Goal: Information Seeking & Learning: Learn about a topic

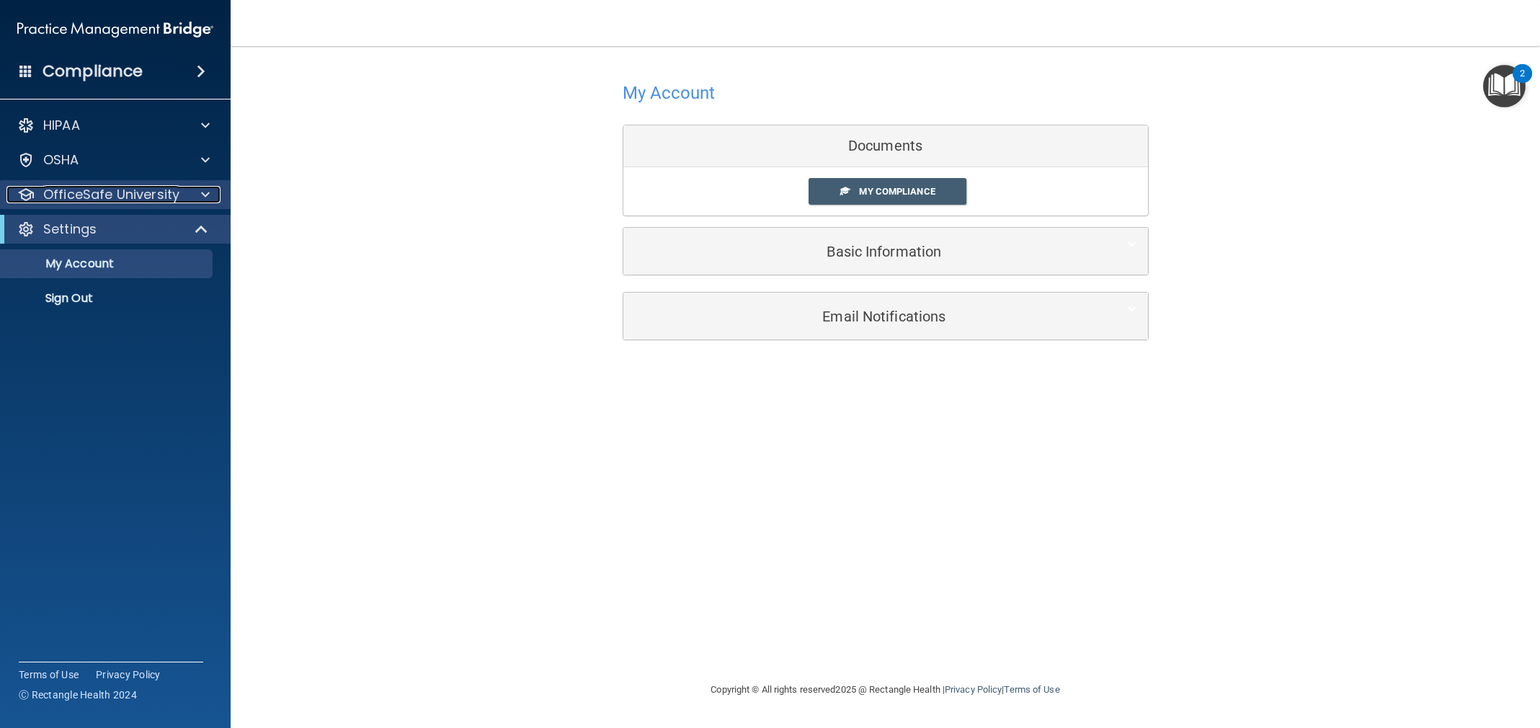
click at [121, 195] on p "OfficeSafe University" at bounding box center [111, 194] width 136 height 17
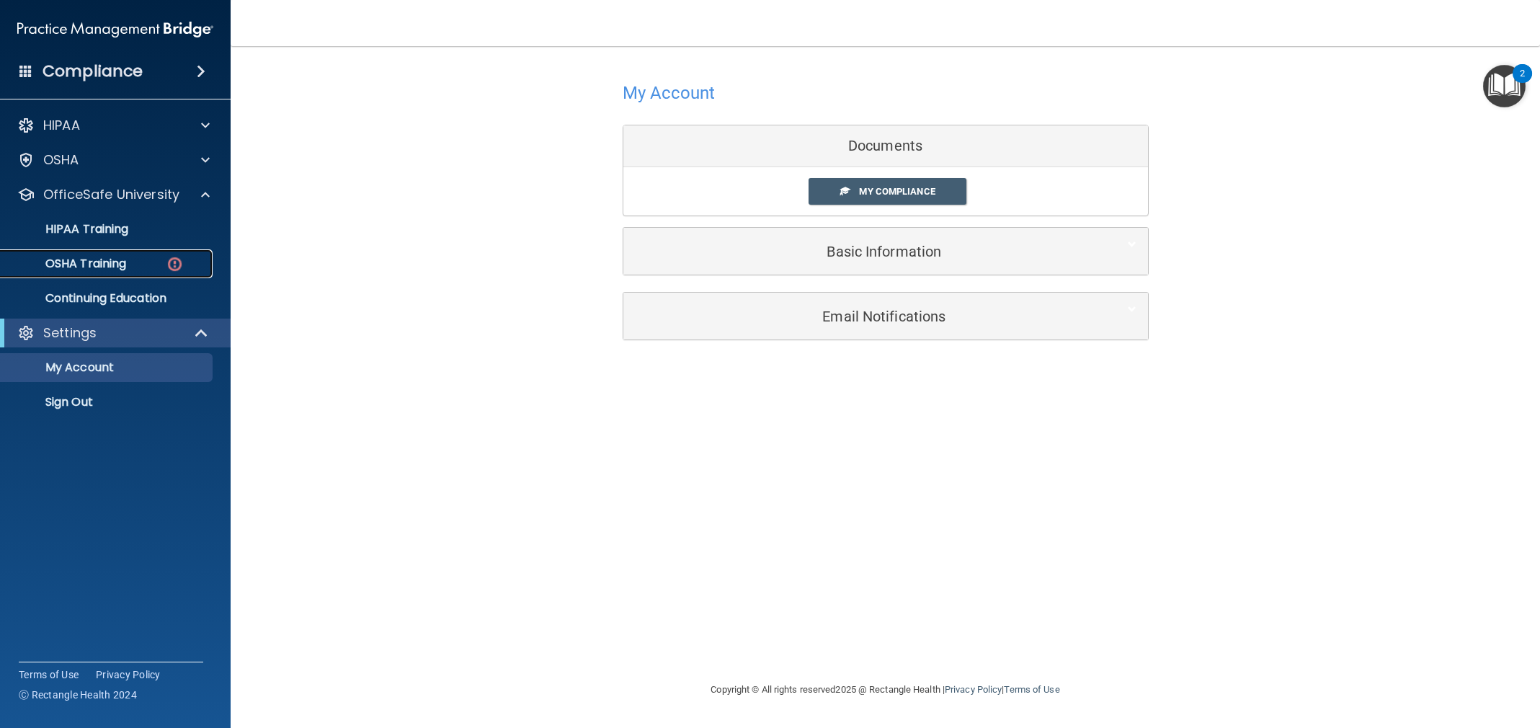
click at [138, 268] on div "OSHA Training" at bounding box center [107, 264] width 197 height 14
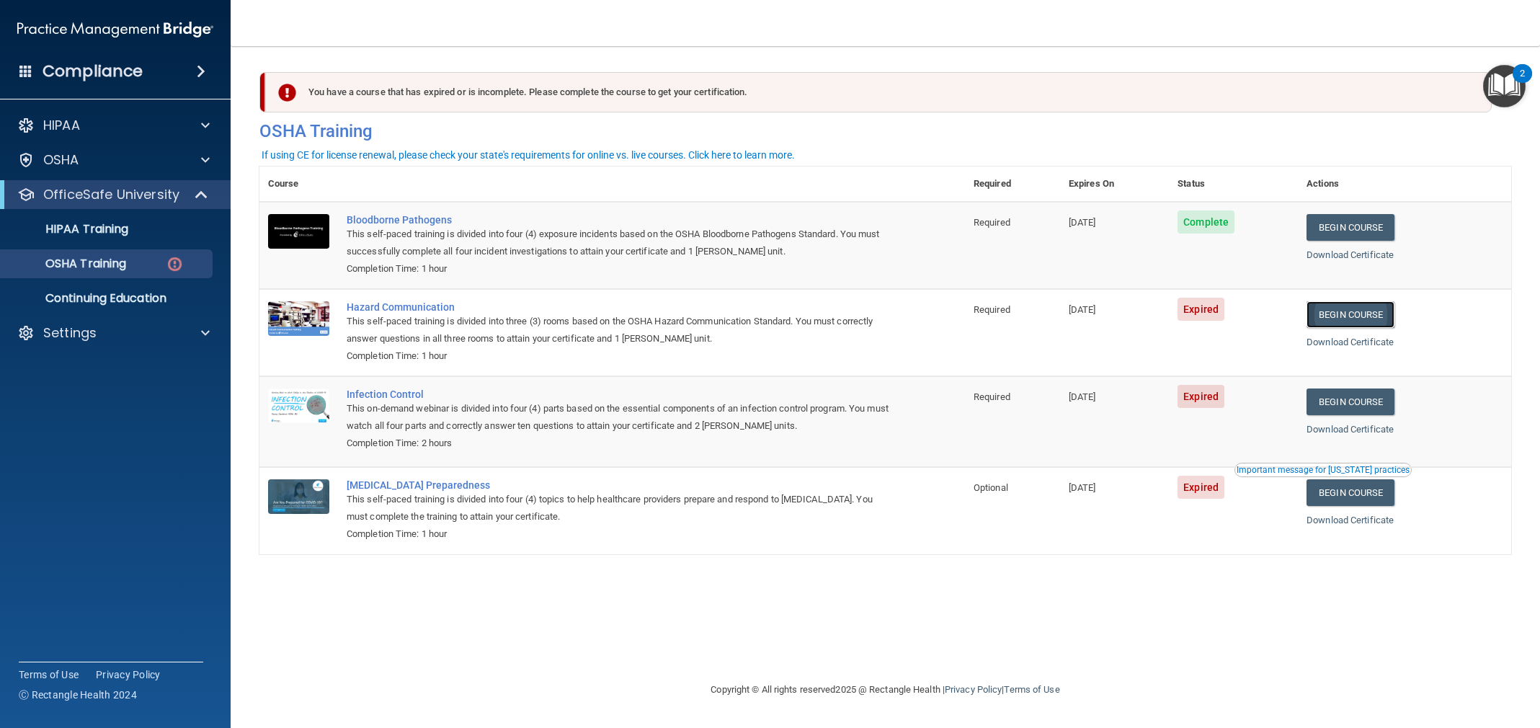
click at [1356, 311] on link "Begin Course" at bounding box center [1351, 314] width 88 height 27
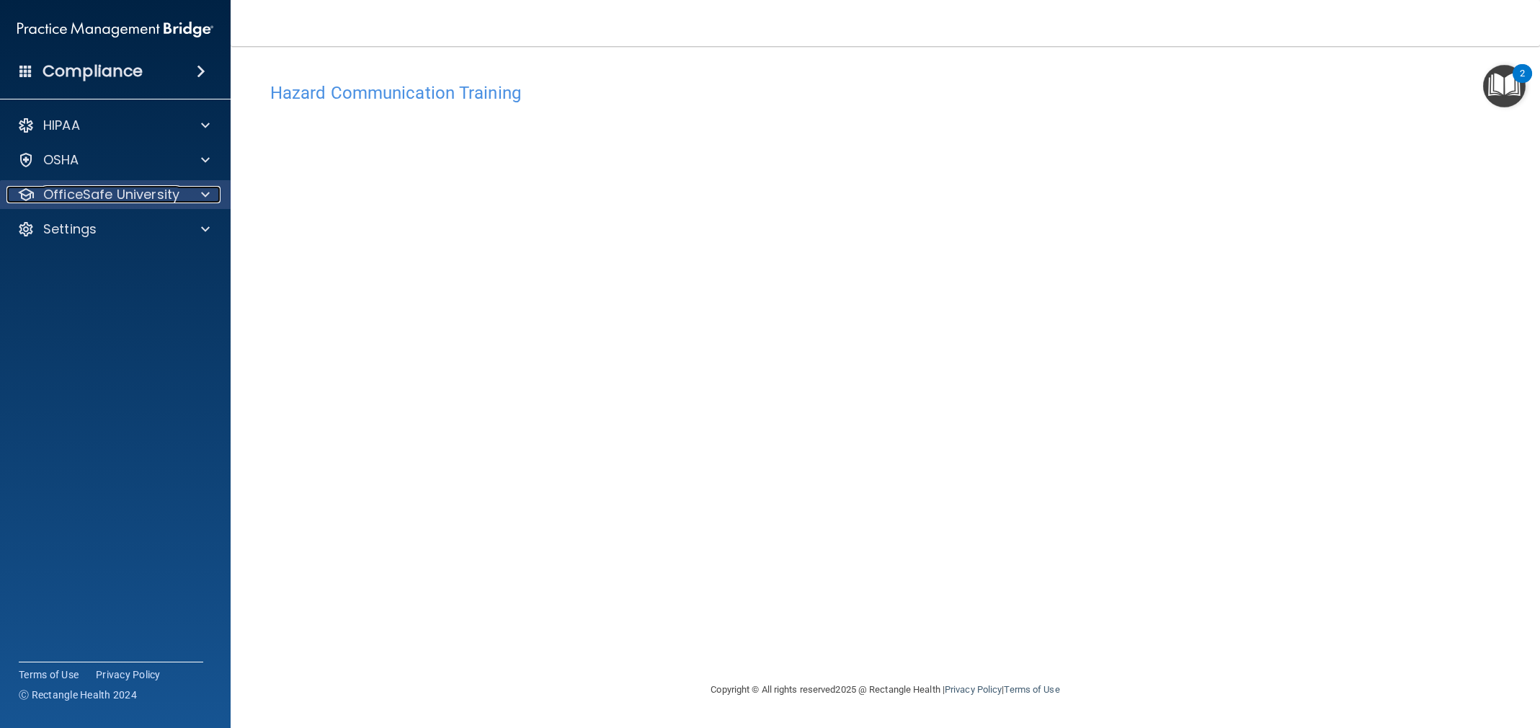
click at [89, 192] on p "OfficeSafe University" at bounding box center [111, 194] width 136 height 17
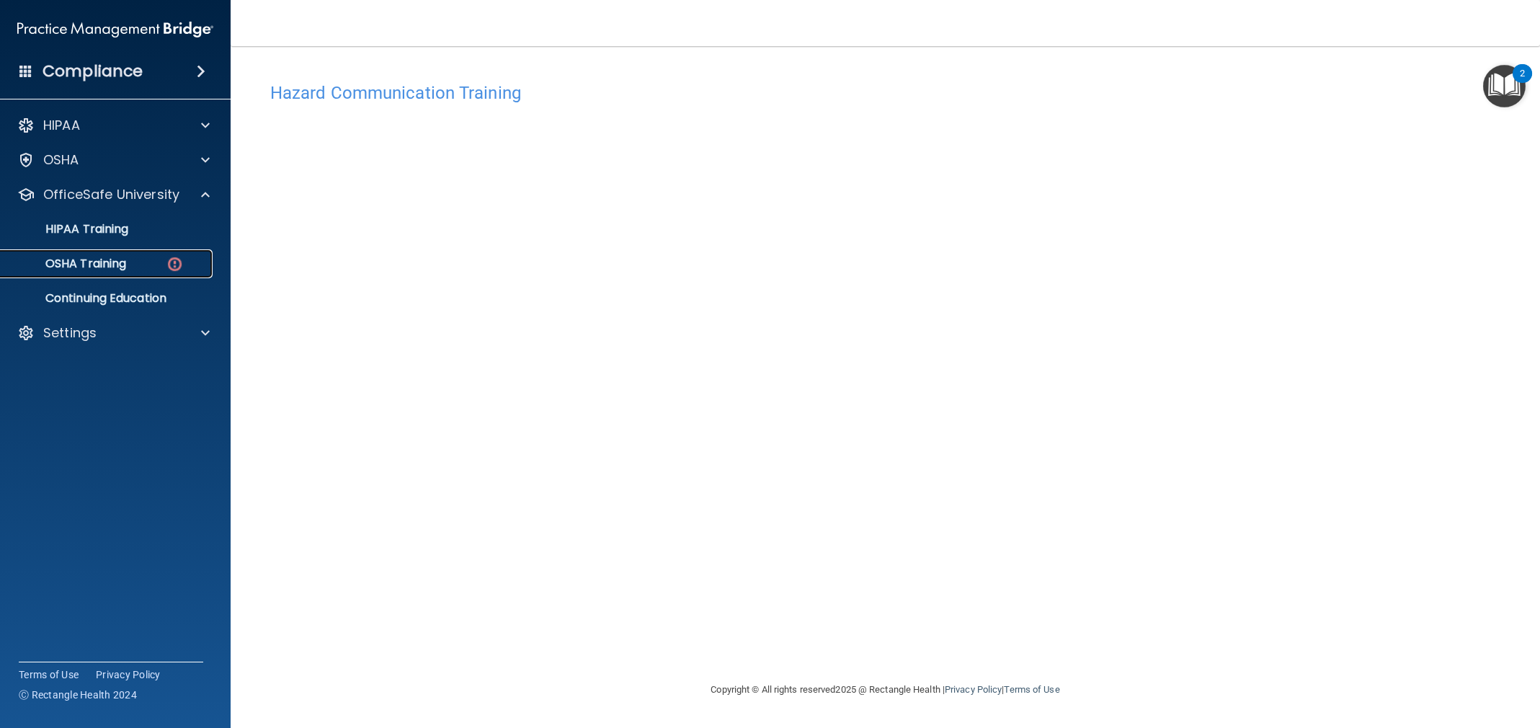
click at [144, 266] on div "OSHA Training" at bounding box center [107, 264] width 197 height 14
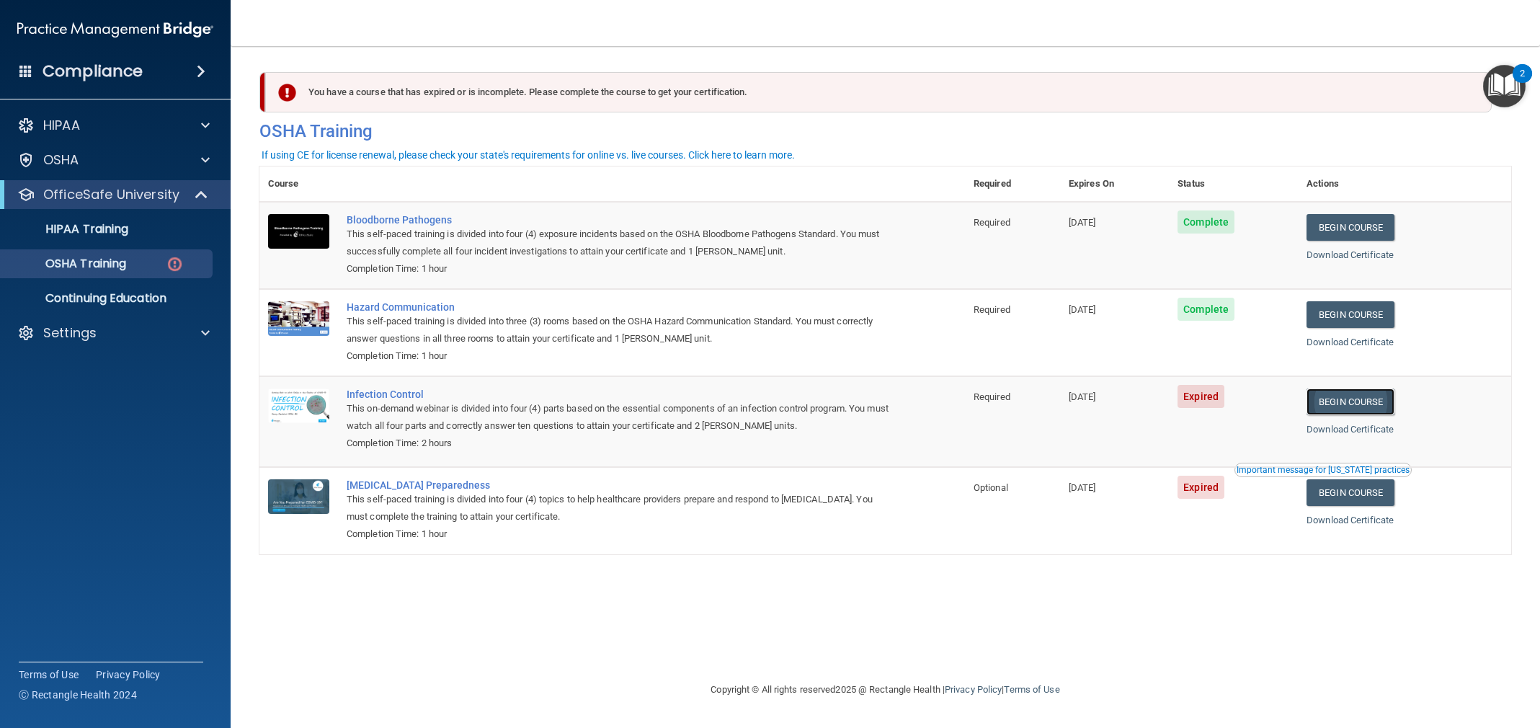
click at [1356, 412] on link "Begin Course" at bounding box center [1351, 401] width 88 height 27
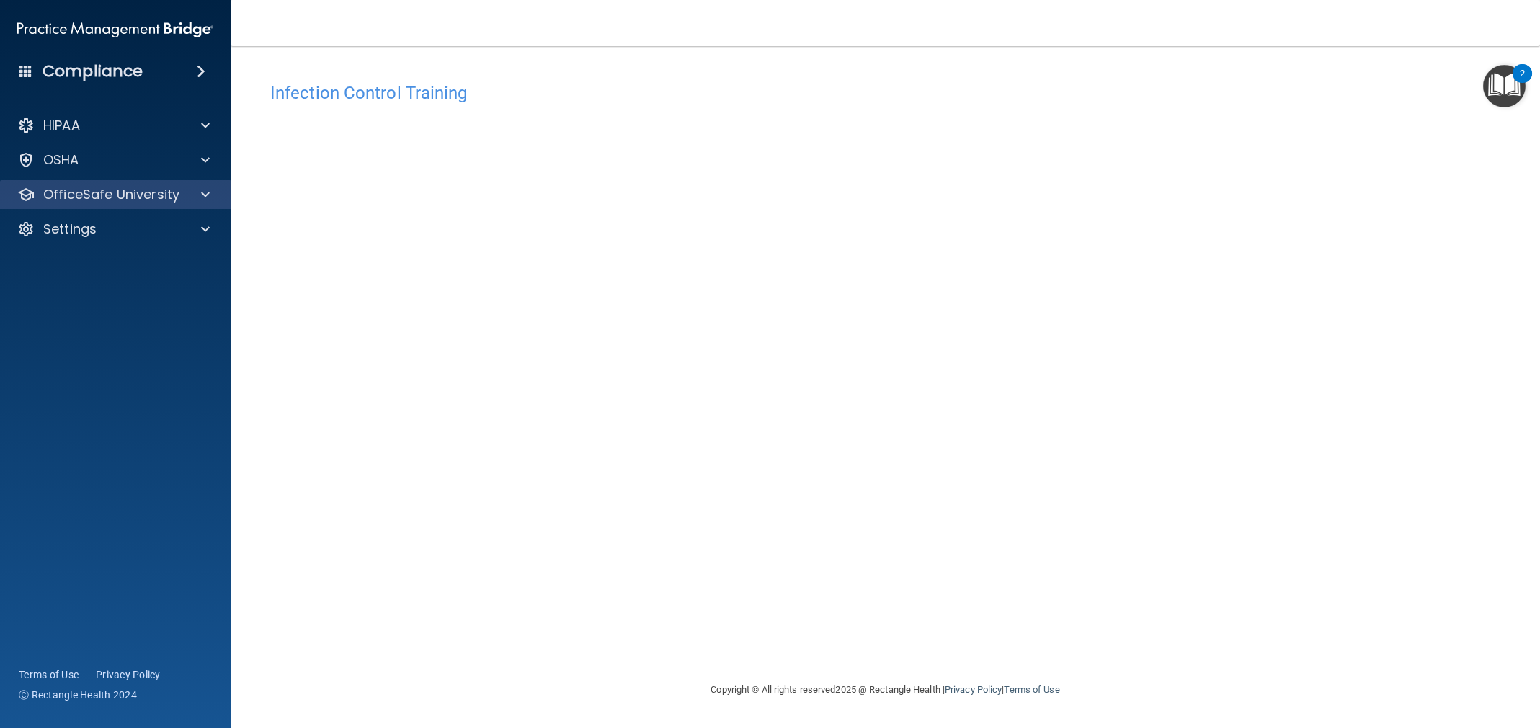
click at [152, 183] on div "OfficeSafe University" at bounding box center [115, 194] width 231 height 29
click at [137, 198] on p "OfficeSafe University" at bounding box center [111, 194] width 136 height 17
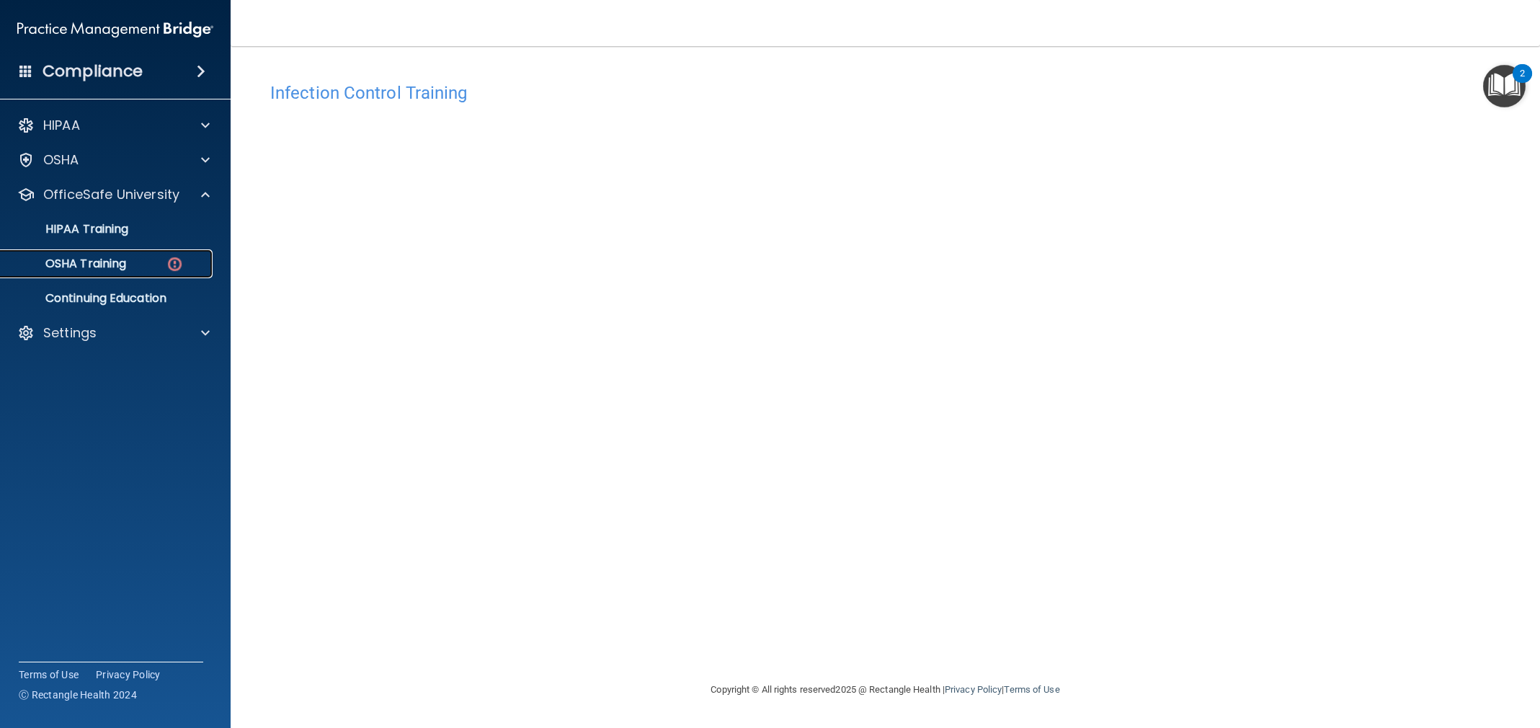
click at [141, 267] on div "OSHA Training" at bounding box center [107, 264] width 197 height 14
